Goal: Understand process/instructions: Learn how to perform a task or action

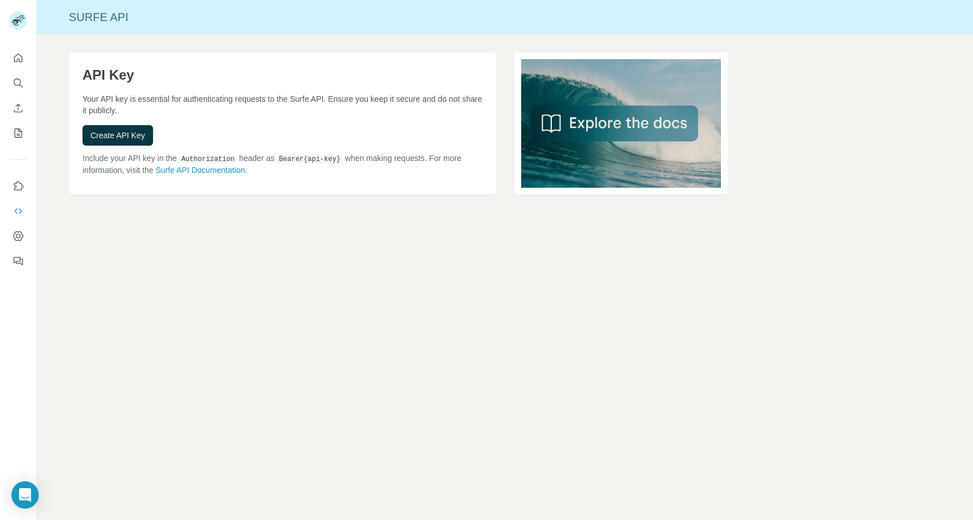
click at [174, 95] on p "Your API key is essential for authenticating requests to the Surfe API. Ensure …" at bounding box center [283, 104] width 400 height 23
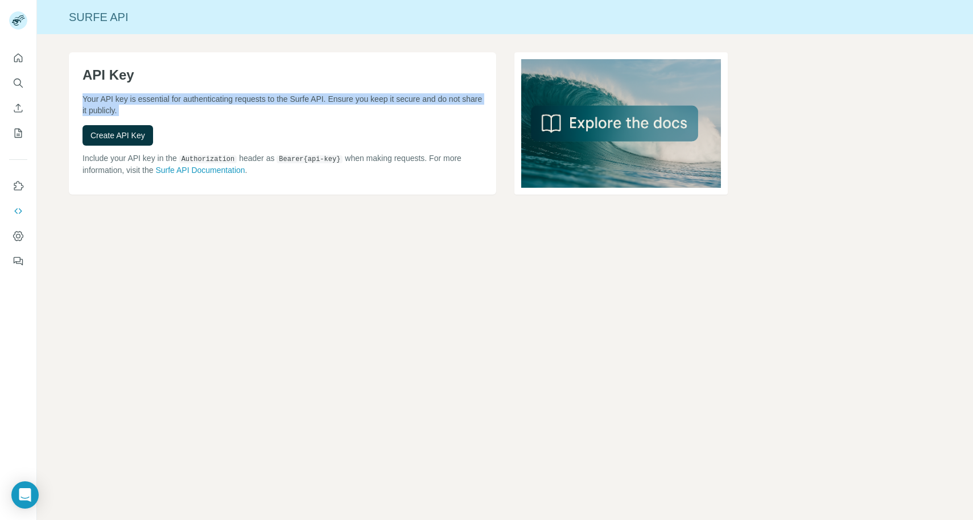
click at [174, 95] on p "Your API key is essential for authenticating requests to the Surfe API. Ensure …" at bounding box center [283, 104] width 400 height 23
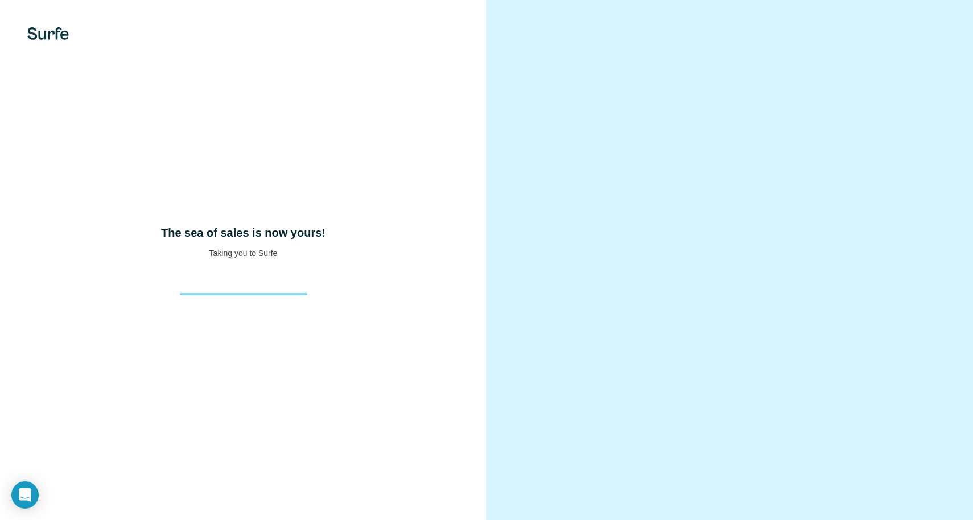
click at [398, 176] on div "The sea of sales is now yours! Taking you to Surfe" at bounding box center [243, 260] width 487 height 520
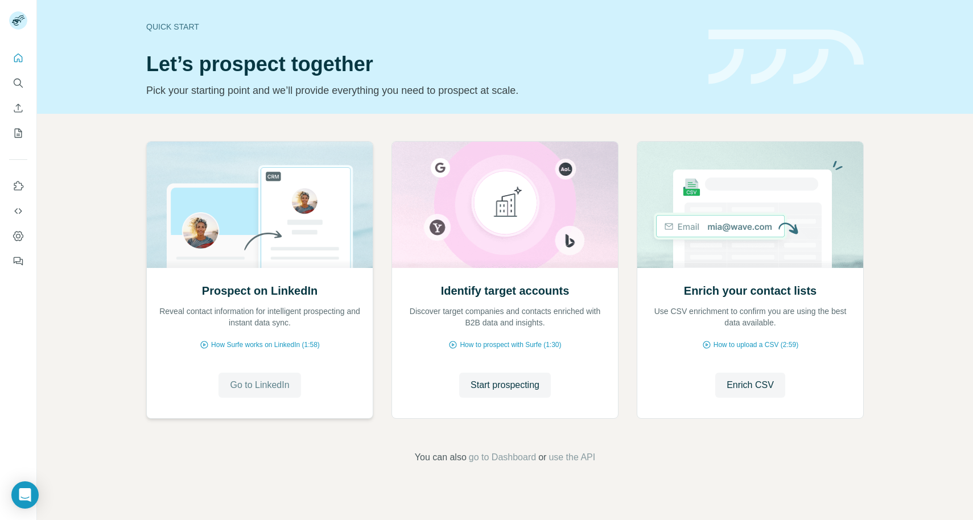
click at [250, 384] on span "Go to LinkedIn" at bounding box center [259, 385] width 59 height 14
